Goal: Browse casually: Explore the website without a specific task or goal

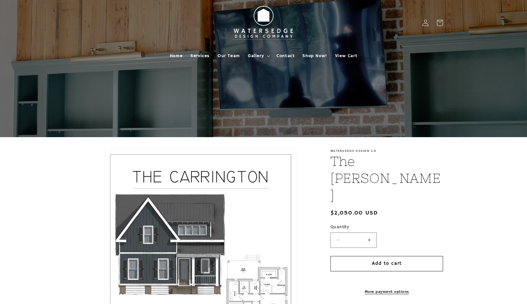
click at [275, 30] on img at bounding box center [264, 23] width 72 height 40
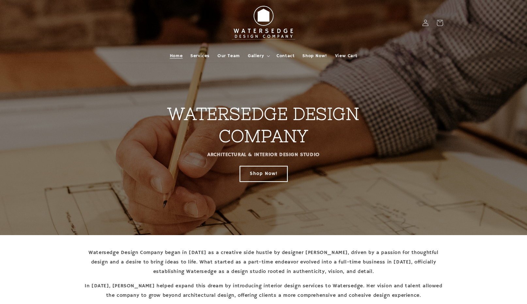
click at [268, 175] on link "Shop Now!" at bounding box center [263, 173] width 47 height 15
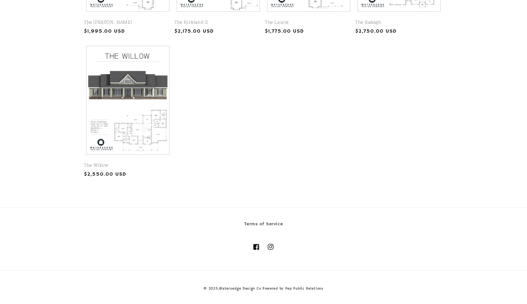
scroll to position [326, 0]
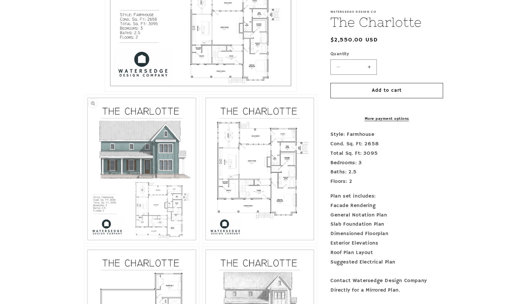
scroll to position [348, 0]
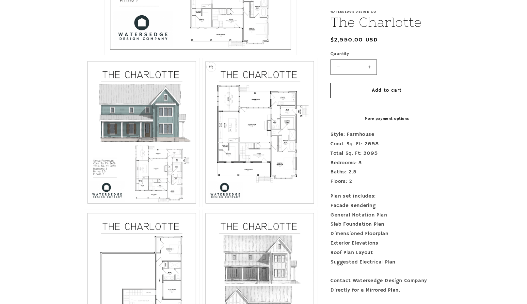
click at [202, 207] on button "Open media 3 in modal" at bounding box center [202, 207] width 0 height 0
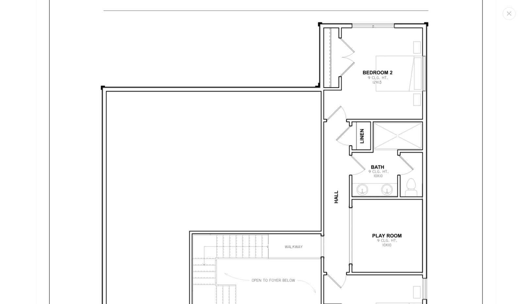
scroll to position [1977, 0]
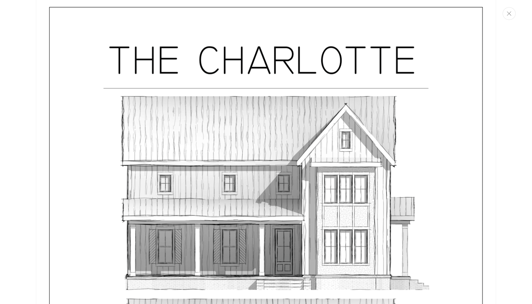
click at [506, 16] on button "Close" at bounding box center [508, 13] width 13 height 13
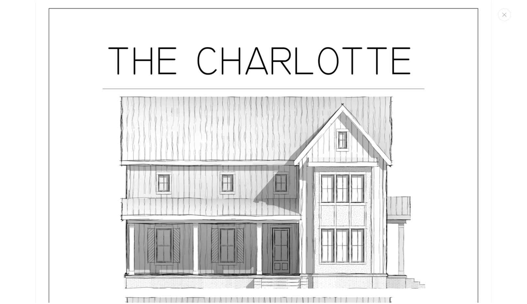
scroll to position [2387, 0]
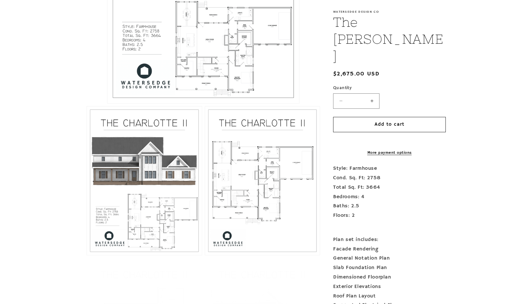
scroll to position [348, 0]
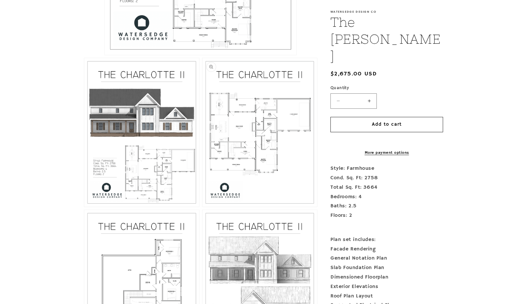
click at [202, 207] on button "Open media 3 in modal" at bounding box center [202, 207] width 0 height 0
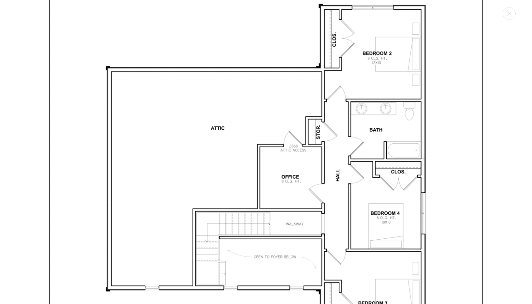
scroll to position [1890, 0]
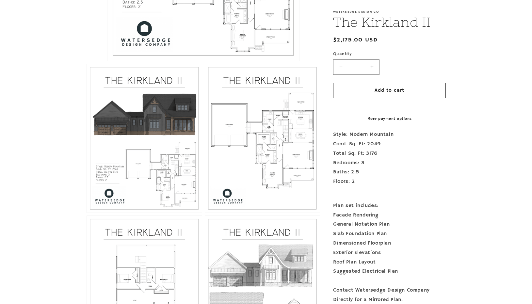
scroll to position [348, 0]
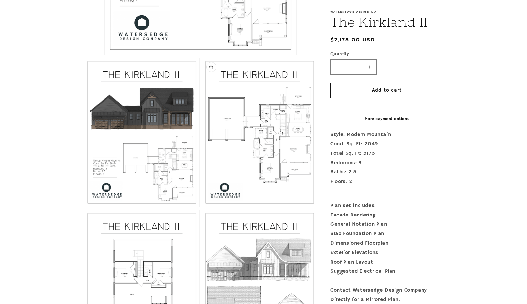
click at [202, 207] on button "Open media 3 in modal" at bounding box center [202, 207] width 0 height 0
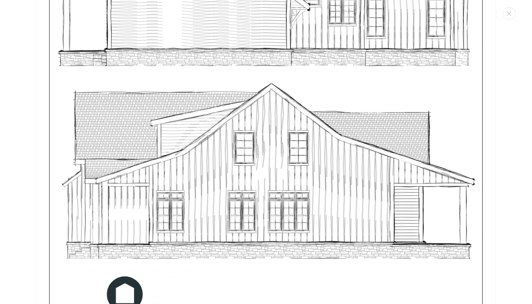
scroll to position [3264, 0]
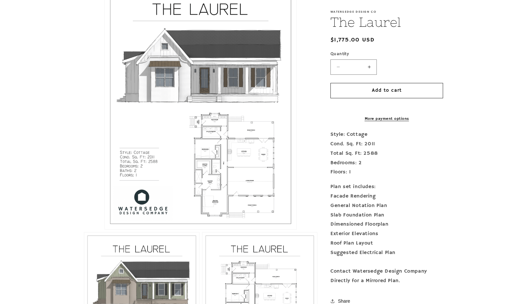
scroll to position [261, 0]
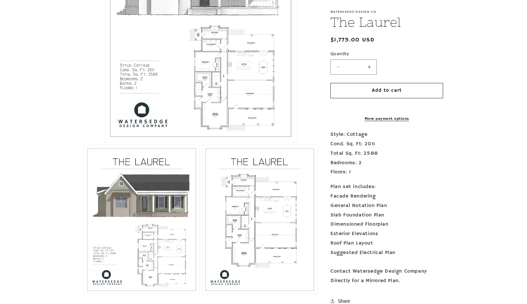
click at [105, 142] on button "Open media 1 in modal" at bounding box center [105, 142] width 0 height 0
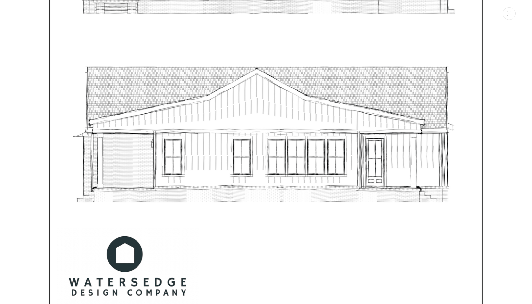
scroll to position [2671, 0]
